Goal: Find contact information: Find contact information

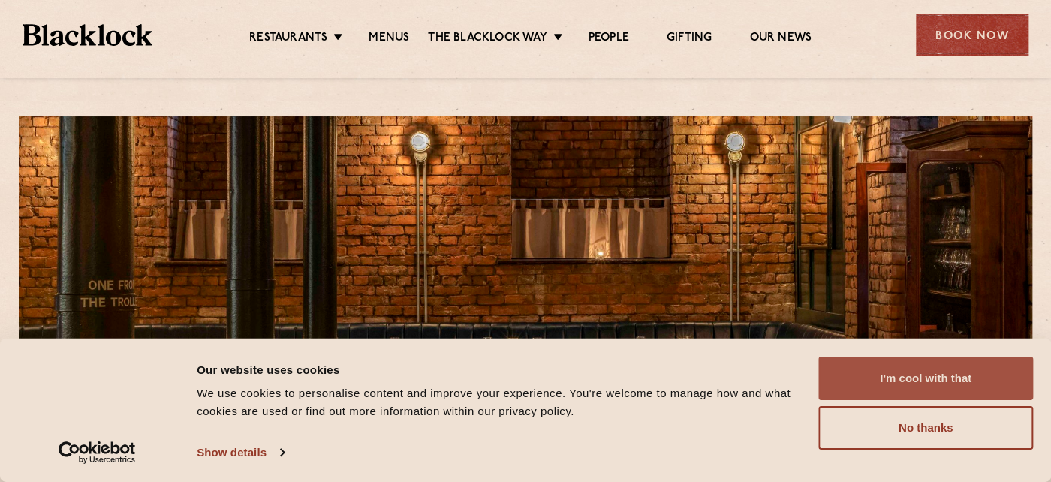
click at [934, 377] on button "I'm cool with that" at bounding box center [925, 378] width 215 height 44
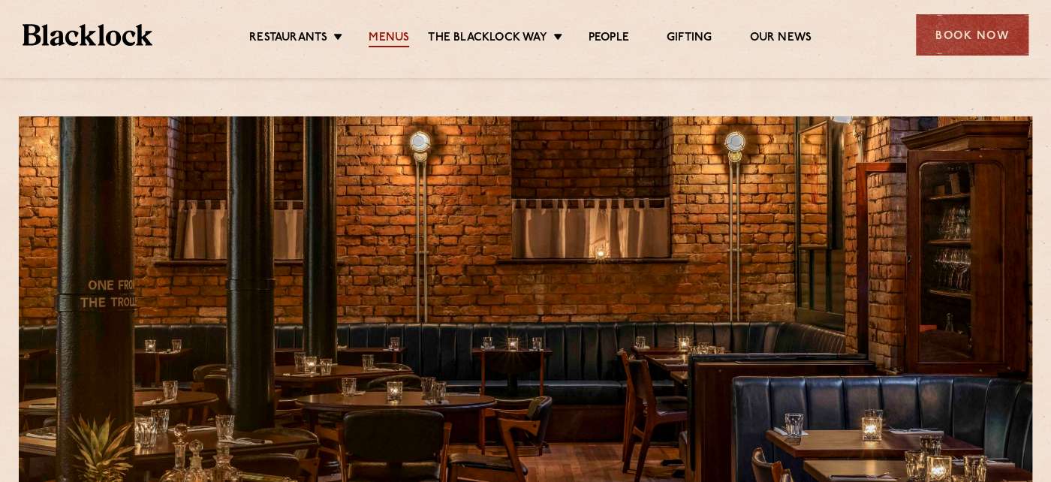
click at [392, 33] on link "Menus" at bounding box center [389, 39] width 41 height 17
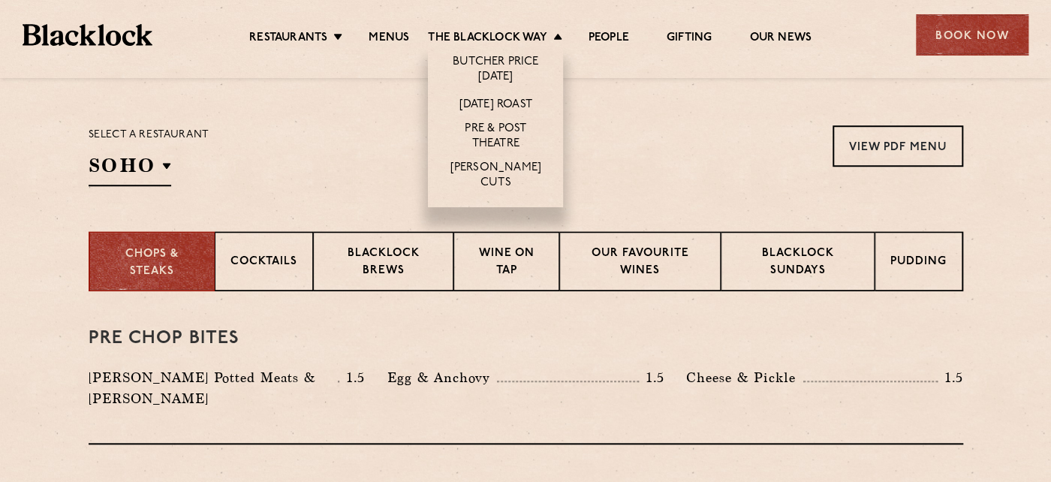
scroll to position [450, 0]
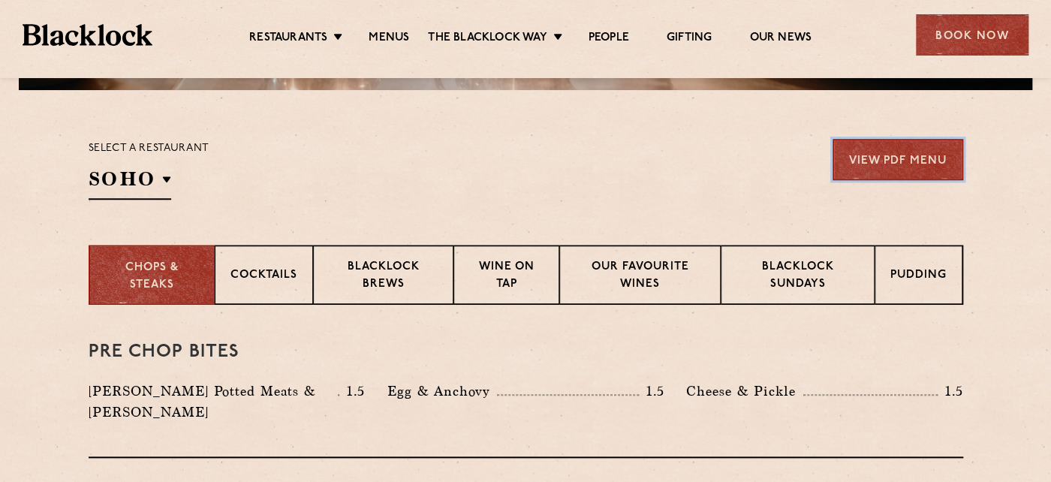
click at [895, 157] on link "View PDF Menu" at bounding box center [897, 159] width 131 height 41
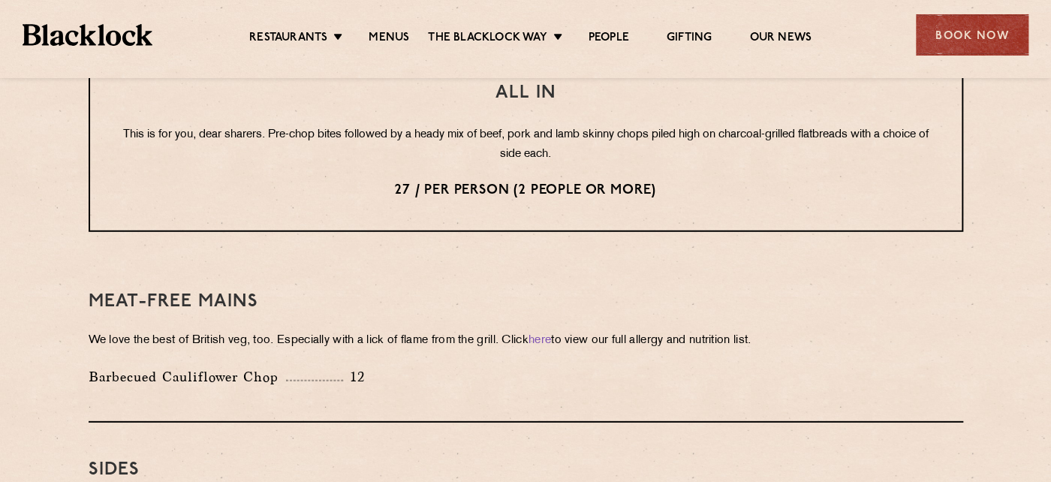
scroll to position [1500, 0]
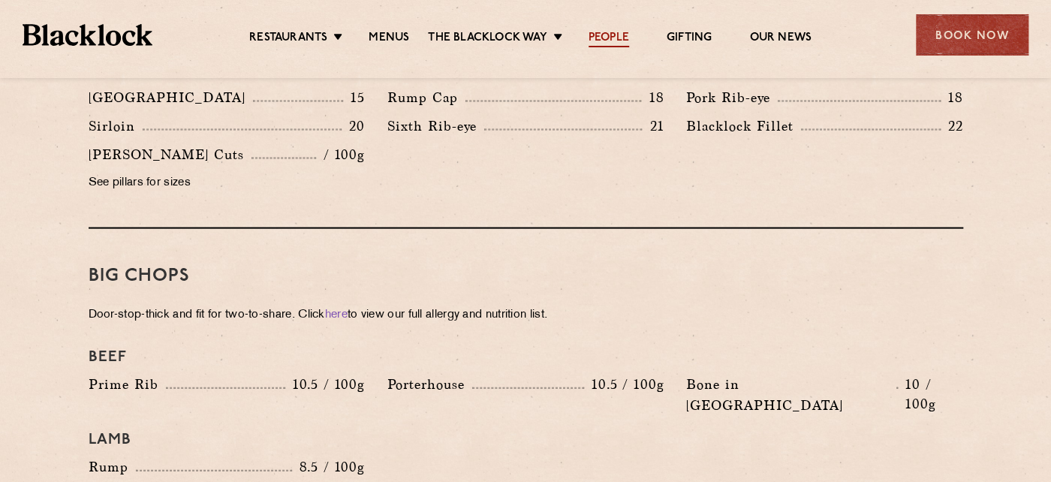
click at [605, 32] on link "People" at bounding box center [608, 39] width 41 height 17
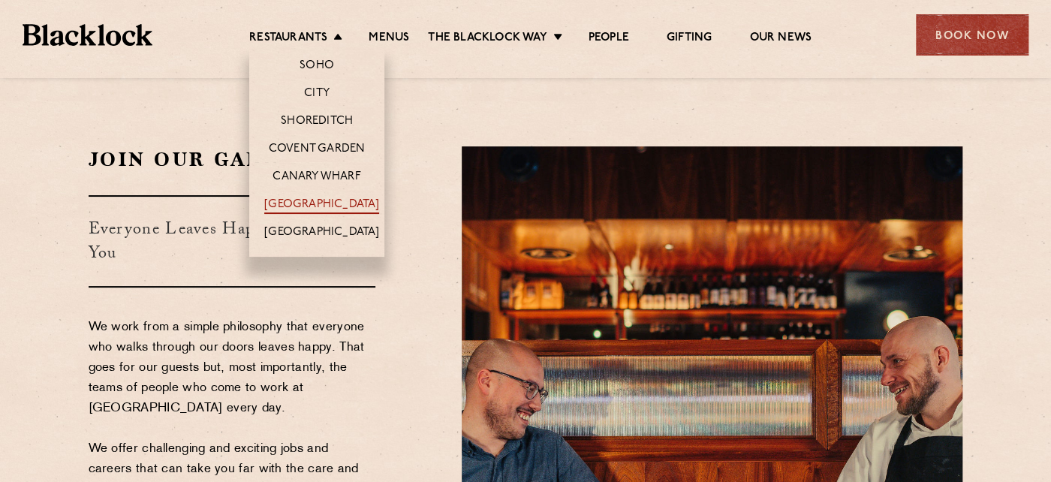
click at [302, 197] on link "[GEOGRAPHIC_DATA]" at bounding box center [321, 205] width 115 height 17
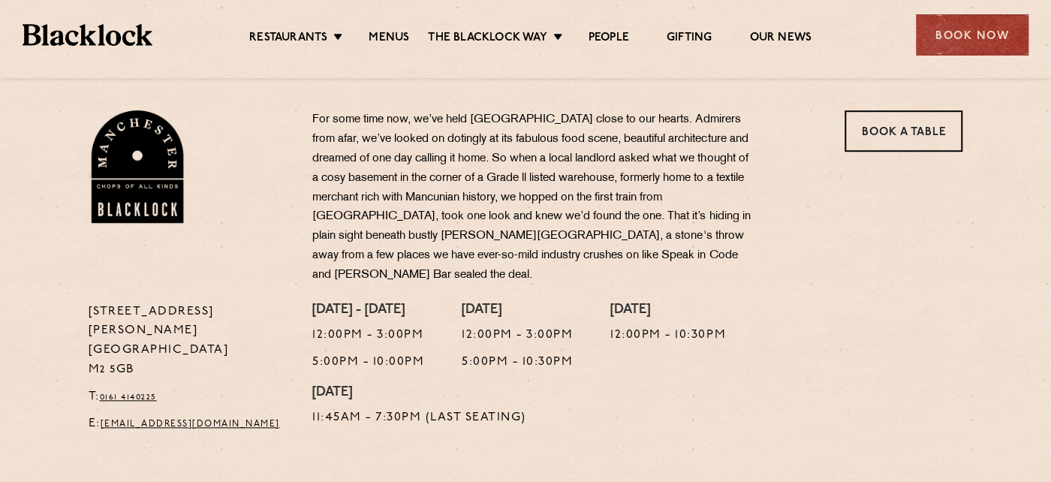
scroll to position [450, 0]
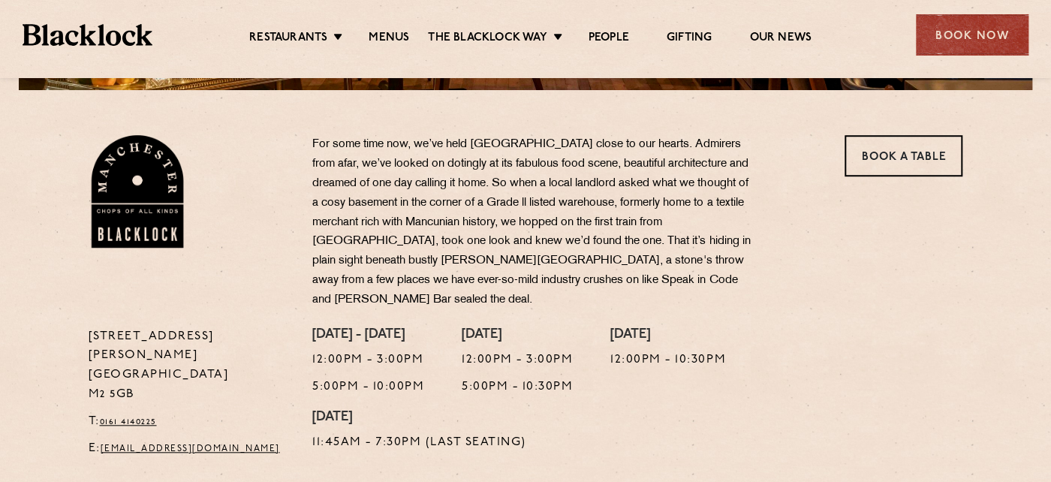
drag, startPoint x: 137, startPoint y: 356, endPoint x: 88, endPoint y: 356, distance: 49.5
click at [89, 356] on p "37 Peter Street Manchester M2 5GB" at bounding box center [190, 366] width 202 height 78
copy p "M2 5GB"
